Goal: Navigation & Orientation: Locate item on page

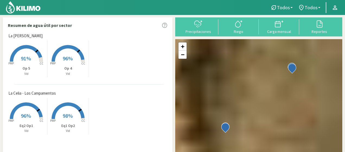
scroll to position [27, 0]
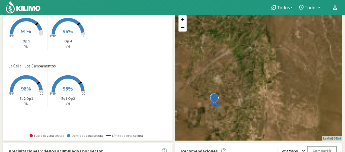
drag, startPoint x: 236, startPoint y: 102, endPoint x: 281, endPoint y: 80, distance: 50.2
click at [281, 80] on div "+ − Leaflet | © Esri" at bounding box center [258, 76] width 167 height 128
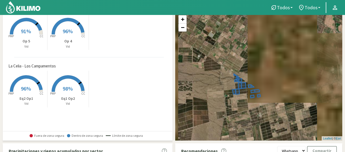
drag, startPoint x: 243, startPoint y: 91, endPoint x: 298, endPoint y: 83, distance: 55.8
click at [298, 83] on div "+ − Leaflet | © Esri" at bounding box center [258, 76] width 167 height 128
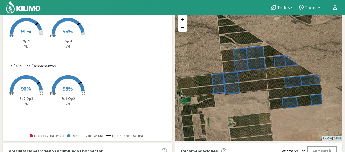
drag, startPoint x: 281, startPoint y: 91, endPoint x: 300, endPoint y: 138, distance: 50.8
click at [300, 138] on div "+ − Leaflet | © Esri" at bounding box center [258, 76] width 167 height 128
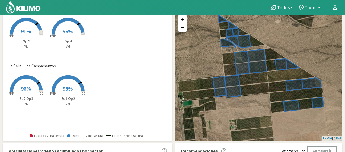
drag, startPoint x: 294, startPoint y: 124, endPoint x: 296, endPoint y: 128, distance: 4.4
click at [296, 128] on div "+ − Leaflet | © Esri" at bounding box center [258, 76] width 167 height 128
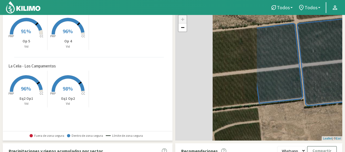
drag, startPoint x: 234, startPoint y: 104, endPoint x: 333, endPoint y: 120, distance: 100.6
click at [333, 120] on div "+ − Leaflet | © Esri" at bounding box center [258, 76] width 167 height 128
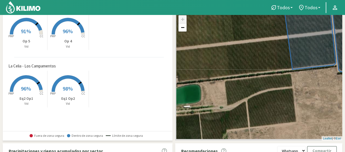
drag, startPoint x: 236, startPoint y: 85, endPoint x: 281, endPoint y: 36, distance: 66.4
click at [280, 37] on div "+ − Leaflet | © Esri" at bounding box center [258, 76] width 167 height 128
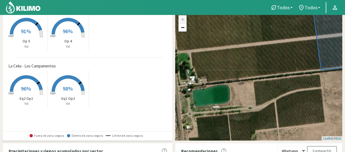
drag, startPoint x: 231, startPoint y: 63, endPoint x: 250, endPoint y: 77, distance: 23.8
click at [250, 77] on div "+ − Leaflet | © Esri" at bounding box center [258, 76] width 167 height 128
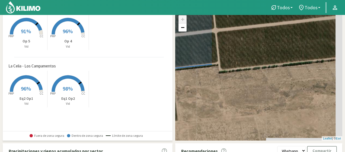
drag, startPoint x: 325, startPoint y: 88, endPoint x: 177, endPoint y: 86, distance: 148.2
click at [177, 86] on div "+ − Leaflet | © Esri" at bounding box center [258, 76] width 167 height 128
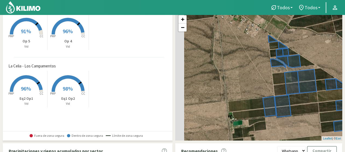
drag, startPoint x: 234, startPoint y: 83, endPoint x: 302, endPoint y: 120, distance: 77.9
click at [302, 120] on div "+ − Leaflet | © Esri" at bounding box center [258, 76] width 167 height 128
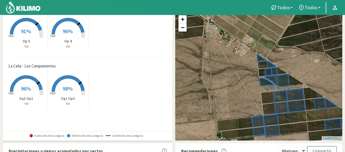
drag, startPoint x: 242, startPoint y: 56, endPoint x: 230, endPoint y: 77, distance: 24.2
click at [230, 77] on div "+ − Leaflet | © Esri" at bounding box center [258, 76] width 167 height 128
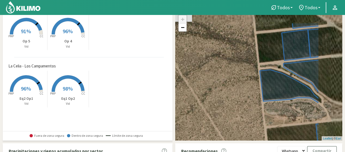
drag, startPoint x: 272, startPoint y: 80, endPoint x: 231, endPoint y: 104, distance: 48.2
click at [231, 104] on div "+ − Leaflet | © Esri" at bounding box center [258, 76] width 167 height 128
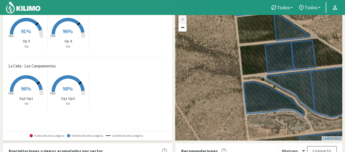
drag, startPoint x: 233, startPoint y: 78, endPoint x: 216, endPoint y: 91, distance: 21.3
click at [216, 91] on div "+ − Leaflet | © Esri" at bounding box center [258, 76] width 167 height 128
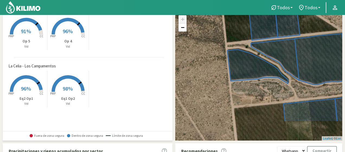
drag, startPoint x: 311, startPoint y: 119, endPoint x: 294, endPoint y: 86, distance: 37.3
click at [294, 86] on div "+ − Leaflet | © Esri" at bounding box center [258, 76] width 167 height 128
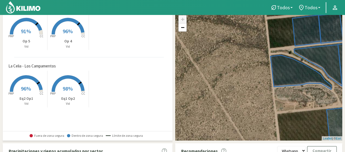
drag, startPoint x: 260, startPoint y: 91, endPoint x: 309, endPoint y: 99, distance: 49.5
click at [309, 99] on div "+ − Leaflet | © Esri" at bounding box center [258, 76] width 167 height 128
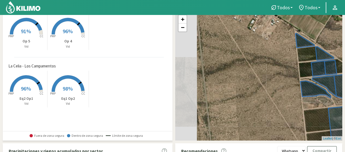
drag, startPoint x: 237, startPoint y: 84, endPoint x: 275, endPoint y: 91, distance: 38.1
click at [275, 91] on div "+ − Leaflet | © Esri" at bounding box center [258, 76] width 167 height 128
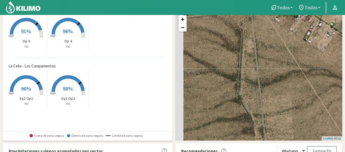
drag, startPoint x: 221, startPoint y: 74, endPoint x: 276, endPoint y: 85, distance: 56.5
click at [276, 85] on div "+ − Leaflet | © Esri" at bounding box center [258, 76] width 167 height 128
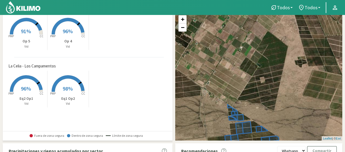
drag, startPoint x: 272, startPoint y: 94, endPoint x: 211, endPoint y: 117, distance: 65.7
click at [211, 117] on div "+ − Leaflet | © Esri" at bounding box center [258, 76] width 167 height 128
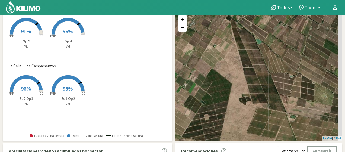
drag, startPoint x: 291, startPoint y: 94, endPoint x: 235, endPoint y: 132, distance: 67.8
click at [235, 132] on div "+ − Leaflet | © Esri" at bounding box center [258, 76] width 167 height 128
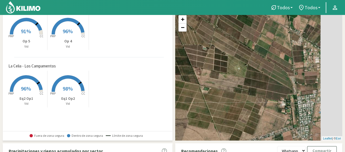
drag, startPoint x: 294, startPoint y: 91, endPoint x: 205, endPoint y: 63, distance: 93.5
click at [205, 63] on div "+ − Leaflet | © Esri" at bounding box center [258, 76] width 167 height 128
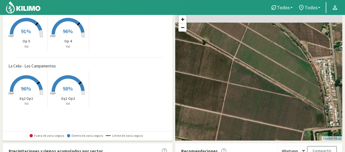
drag, startPoint x: 279, startPoint y: 79, endPoint x: 294, endPoint y: 128, distance: 51.1
click at [296, 131] on div "+ − Leaflet | © Esri" at bounding box center [258, 76] width 167 height 128
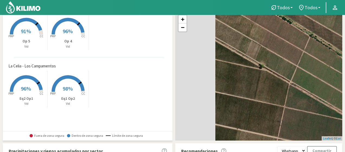
drag, startPoint x: 262, startPoint y: 89, endPoint x: 318, endPoint y: 113, distance: 61.1
click at [318, 113] on div "+ − Leaflet | © Esri" at bounding box center [258, 76] width 167 height 128
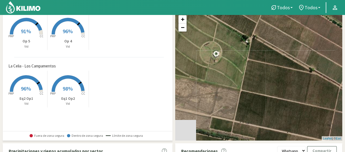
drag, startPoint x: 237, startPoint y: 89, endPoint x: 289, endPoint y: 93, distance: 52.5
click at [289, 93] on div "+ − Leaflet | © Esri" at bounding box center [258, 76] width 167 height 128
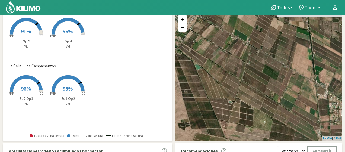
drag, startPoint x: 221, startPoint y: 73, endPoint x: 247, endPoint y: 119, distance: 52.8
click at [247, 119] on div "+ − Leaflet | © Esri" at bounding box center [258, 76] width 167 height 128
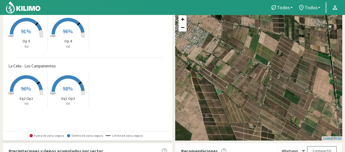
drag, startPoint x: 232, startPoint y: 97, endPoint x: 254, endPoint y: 122, distance: 33.1
click at [254, 122] on div "+ − Leaflet | © Esri" at bounding box center [258, 76] width 167 height 128
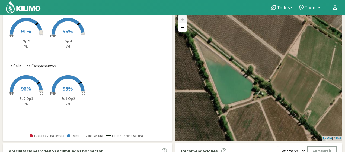
drag, startPoint x: 238, startPoint y: 103, endPoint x: 251, endPoint y: 118, distance: 19.2
click at [251, 118] on div "+ − Leaflet | © Esri" at bounding box center [258, 76] width 167 height 128
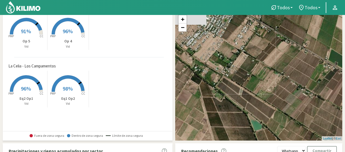
drag, startPoint x: 215, startPoint y: 84, endPoint x: 234, endPoint y: 114, distance: 35.8
click at [246, 123] on div "+ − Leaflet | © Esri" at bounding box center [258, 76] width 167 height 128
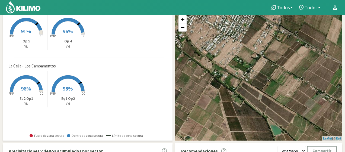
drag, startPoint x: 229, startPoint y: 112, endPoint x: 249, endPoint y: 117, distance: 20.8
click at [249, 117] on div "+ − Leaflet | © Esri" at bounding box center [258, 76] width 167 height 128
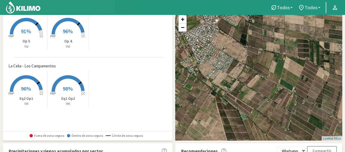
click at [215, 96] on div "+ − Leaflet | © Esri" at bounding box center [258, 76] width 167 height 128
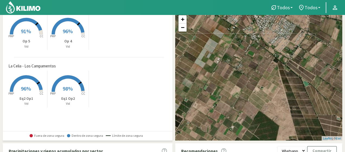
drag, startPoint x: 218, startPoint y: 107, endPoint x: 282, endPoint y: 75, distance: 71.0
click at [282, 75] on div "+ − Leaflet | © Esri" at bounding box center [258, 76] width 167 height 128
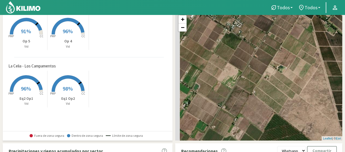
drag, startPoint x: 272, startPoint y: 62, endPoint x: 309, endPoint y: 24, distance: 52.8
click at [308, 25] on div "+ − Leaflet | © Esri" at bounding box center [258, 76] width 167 height 128
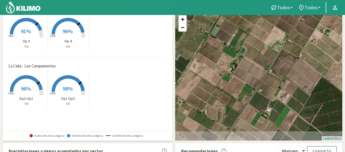
drag, startPoint x: 262, startPoint y: 56, endPoint x: 291, endPoint y: 31, distance: 37.9
click at [291, 31] on div "+ − Leaflet | © Esri" at bounding box center [258, 76] width 167 height 128
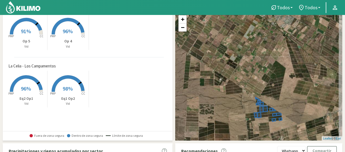
drag, startPoint x: 263, startPoint y: 78, endPoint x: 259, endPoint y: 73, distance: 6.2
click at [259, 73] on div "+ − Leaflet | © Esri" at bounding box center [258, 76] width 167 height 128
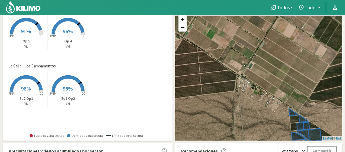
drag, startPoint x: 266, startPoint y: 75, endPoint x: 252, endPoint y: 139, distance: 65.5
click at [252, 139] on div "+ − Leaflet | © Esri" at bounding box center [258, 76] width 167 height 128
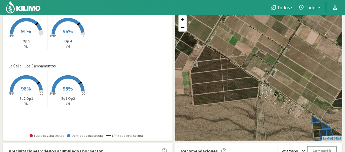
drag, startPoint x: 264, startPoint y: 82, endPoint x: 293, endPoint y: 74, distance: 29.5
click at [292, 74] on div "+ − Leaflet | © Esri" at bounding box center [258, 76] width 167 height 128
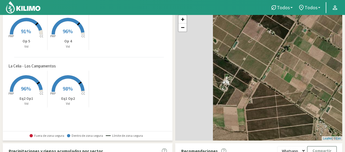
drag, startPoint x: 227, startPoint y: 77, endPoint x: 277, endPoint y: 109, distance: 60.1
click at [277, 109] on div "+ − Leaflet | © Esri" at bounding box center [258, 76] width 167 height 128
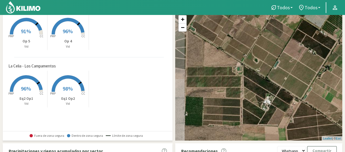
drag, startPoint x: 239, startPoint y: 85, endPoint x: 281, endPoint y: 105, distance: 46.2
click at [281, 105] on div "+ − Leaflet | © Esri" at bounding box center [258, 76] width 167 height 128
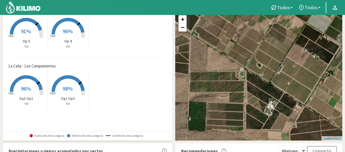
drag, startPoint x: 272, startPoint y: 102, endPoint x: 276, endPoint y: 108, distance: 7.1
click at [276, 108] on div "+ − Leaflet | © Esri" at bounding box center [258, 76] width 167 height 128
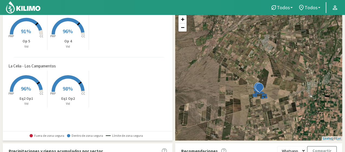
drag, startPoint x: 308, startPoint y: 80, endPoint x: 252, endPoint y: 56, distance: 60.6
click at [252, 56] on div "+ − Leaflet | © Esri" at bounding box center [258, 76] width 167 height 128
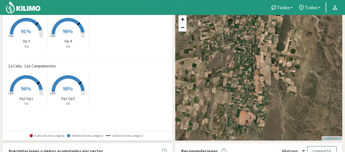
drag, startPoint x: 282, startPoint y: 117, endPoint x: 234, endPoint y: 35, distance: 95.3
click at [213, 11] on div "Todos Todos Vid Todos Todos La [PERSON_NAME] - Altamira La [PERSON_NAME] - Los …" at bounding box center [172, 134] width 345 height 322
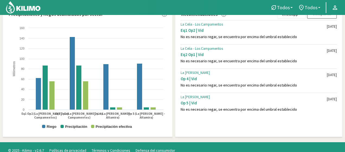
scroll to position [170, 0]
